Goal: Find specific page/section: Find specific page/section

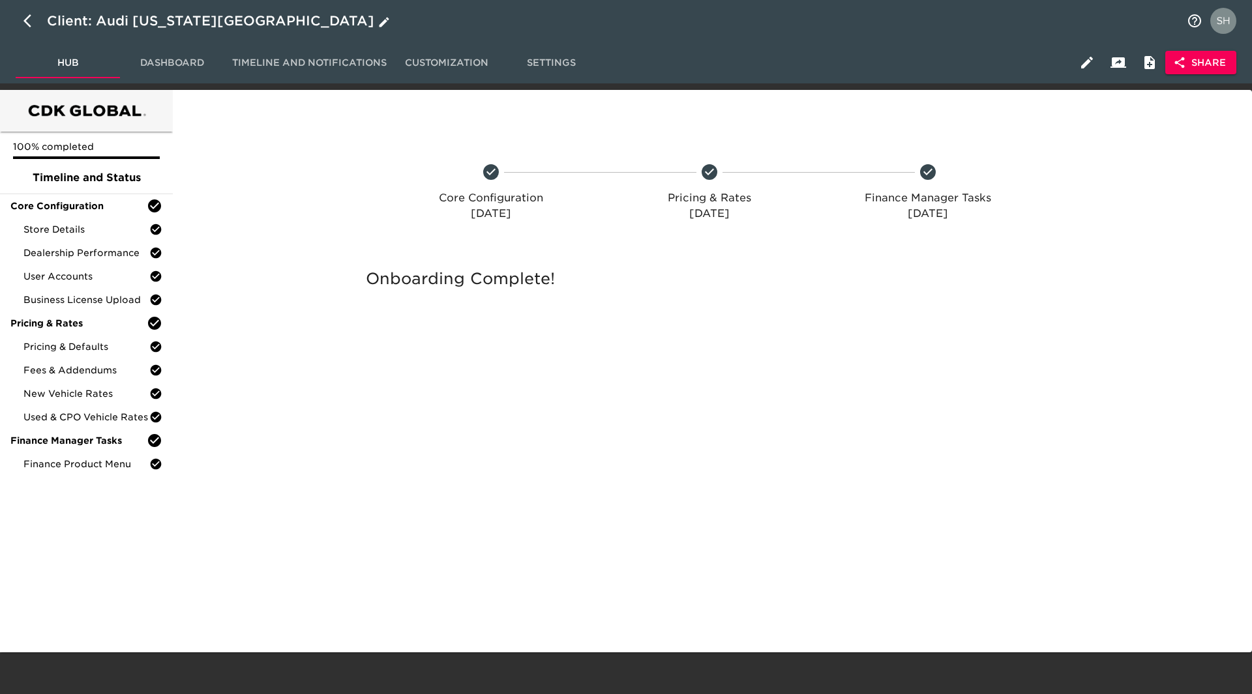
click at [31, 24] on icon "button" at bounding box center [31, 21] width 16 height 16
select select "10"
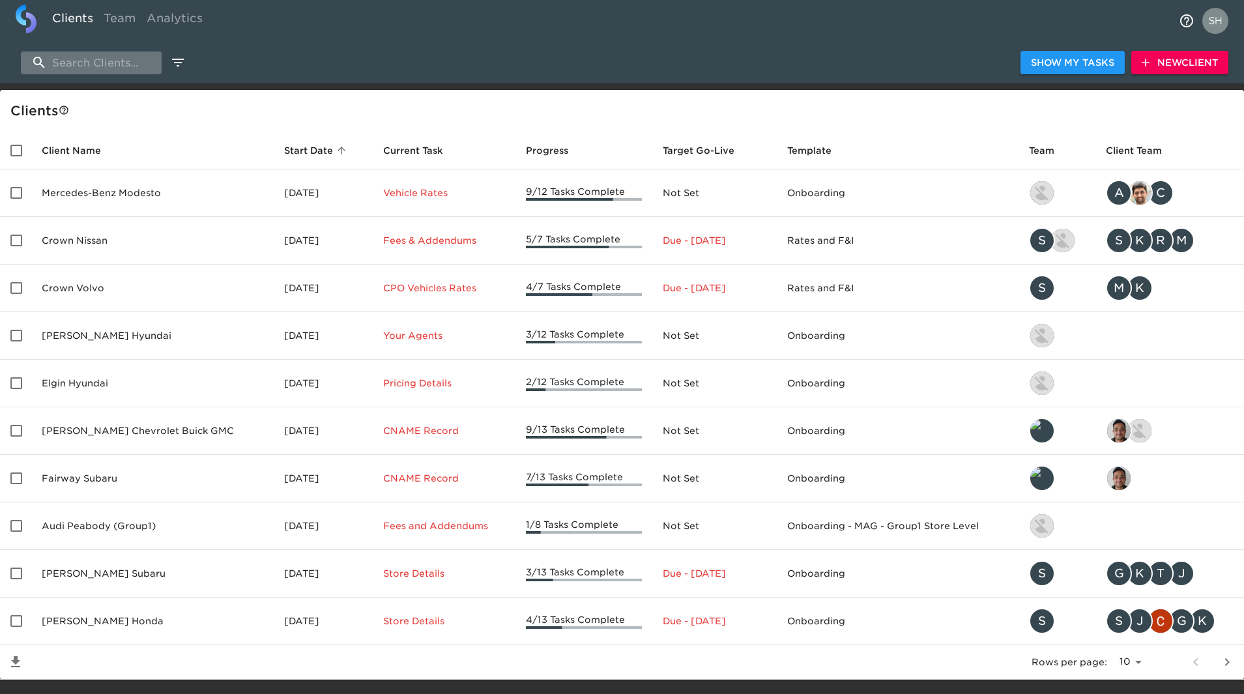
click at [77, 57] on input "search" at bounding box center [91, 62] width 141 height 23
paste input "Bowditch Ford"
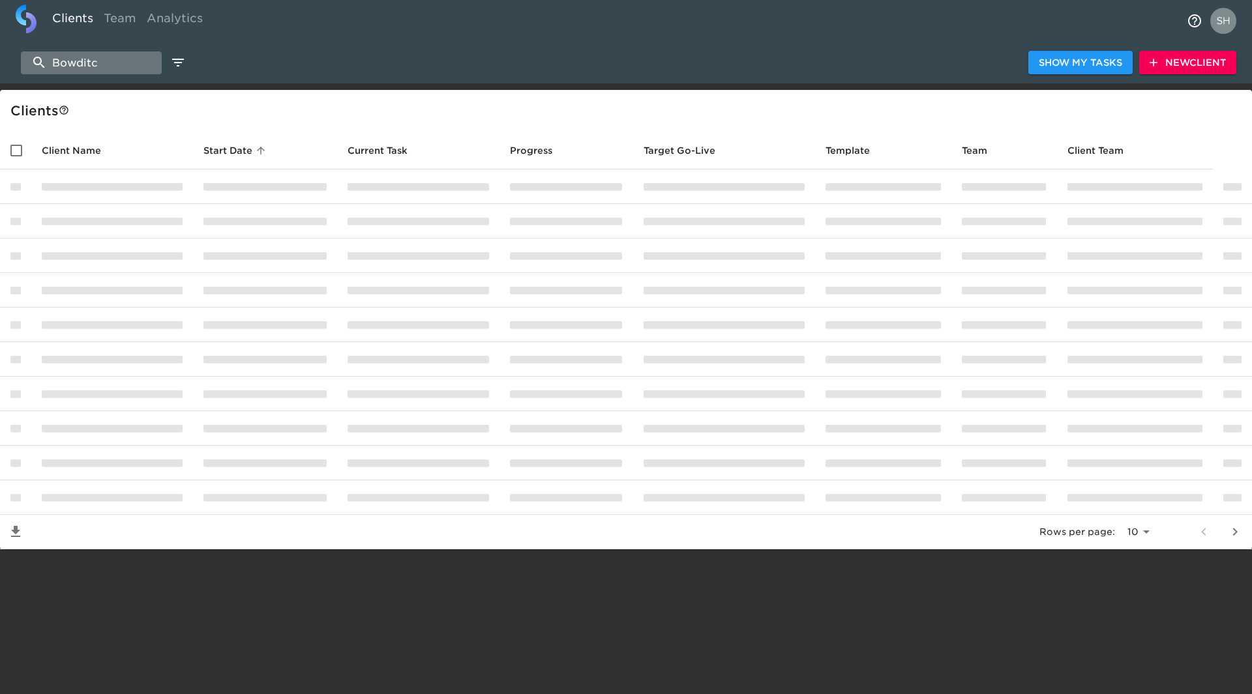
type input "Bowditc"
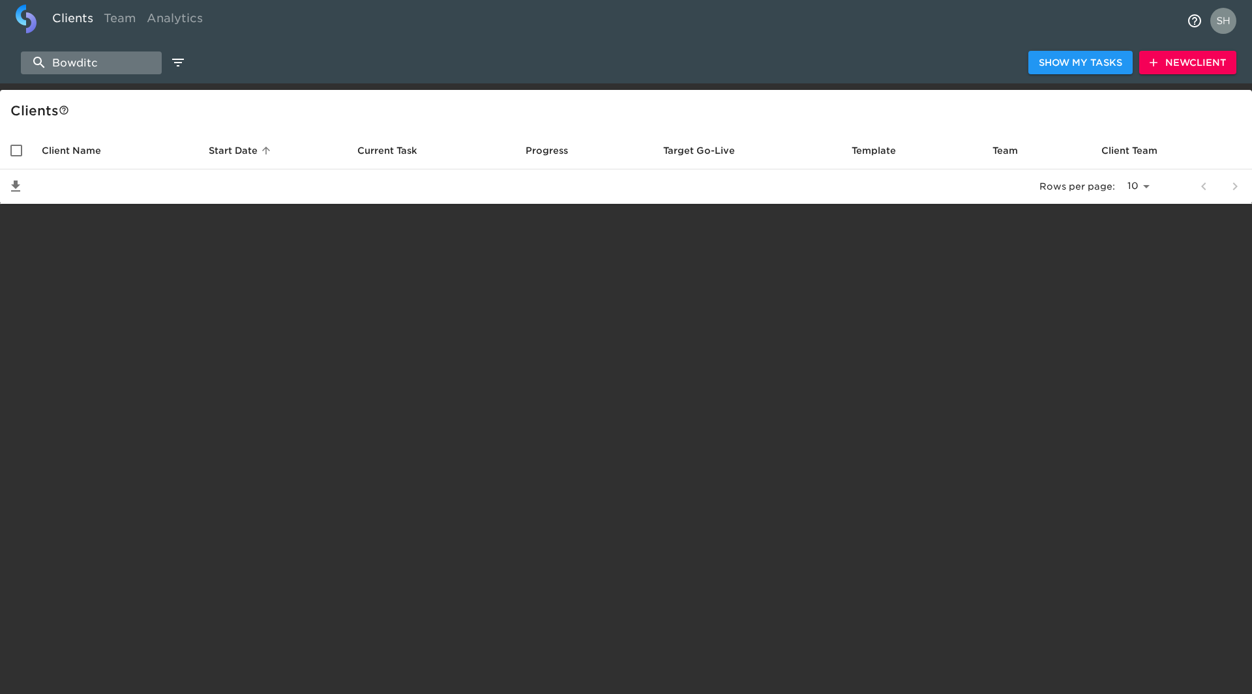
click at [76, 65] on input "Bowditc" at bounding box center [91, 62] width 141 height 23
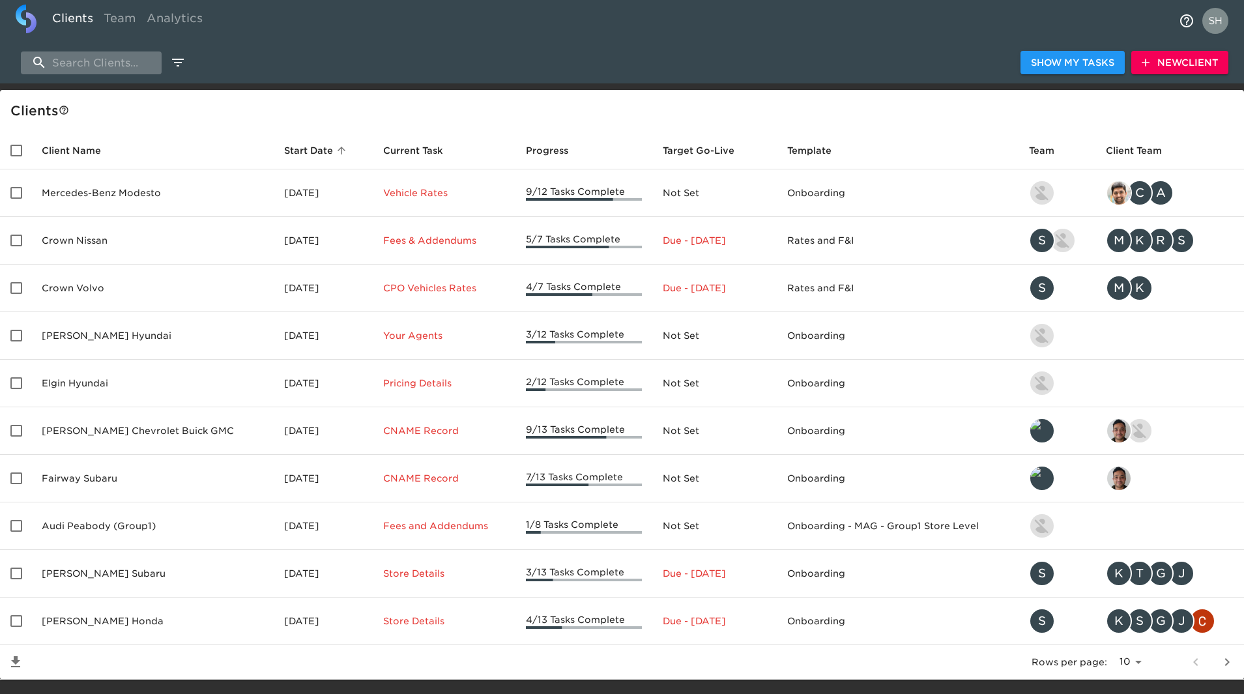
paste input "Bowditch Ford"
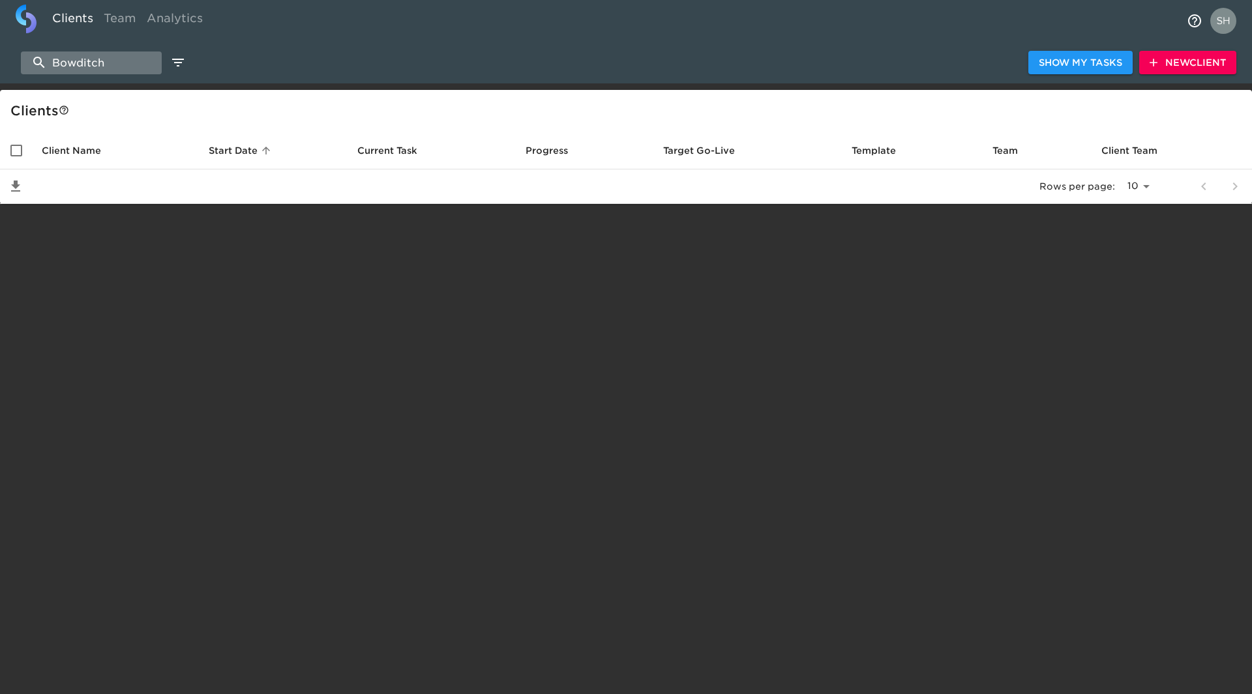
type input "Bowditc"
click at [76, 64] on input "Bowditc" at bounding box center [91, 62] width 141 height 23
click at [76, 63] on input "Bowditc" at bounding box center [91, 62] width 141 height 23
